Goal: Task Accomplishment & Management: Manage account settings

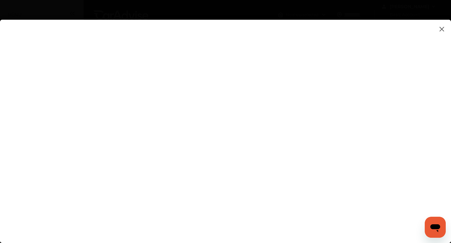
click at [441, 27] on img at bounding box center [442, 29] width 8 height 8
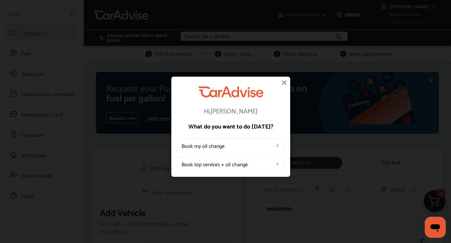
click at [285, 81] on img at bounding box center [284, 82] width 8 height 8
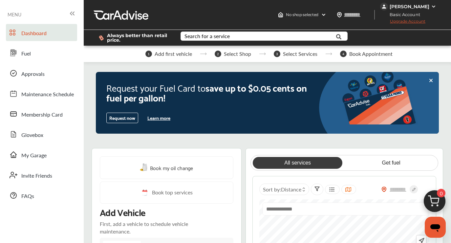
click at [431, 5] on img at bounding box center [433, 6] width 5 height 5
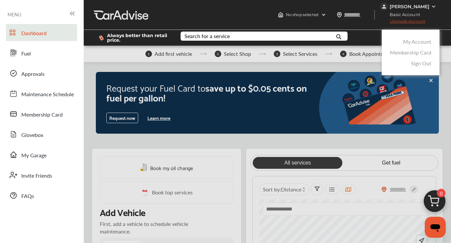
click at [422, 61] on link "Sign Out" at bounding box center [421, 63] width 20 height 8
